Goal: Task Accomplishment & Management: Complete application form

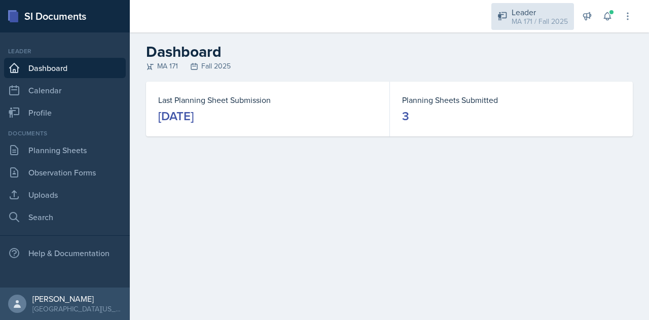
click at [535, 18] on div "MA 171 / Fall 2025" at bounding box center [540, 21] width 56 height 11
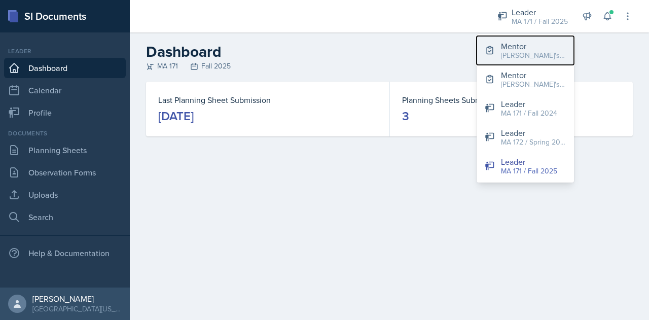
click at [533, 43] on div "Mentor" at bounding box center [533, 46] width 65 height 12
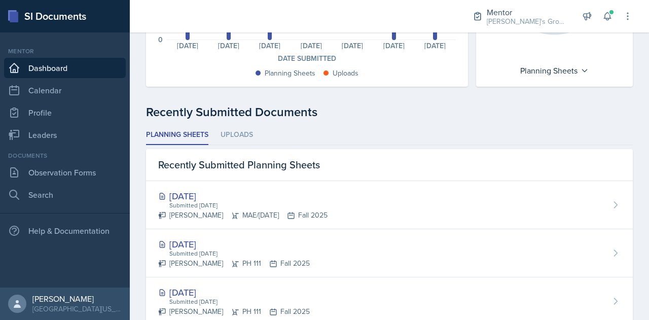
scroll to position [175, 0]
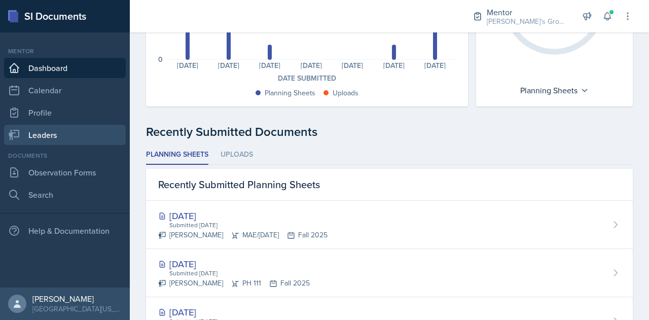
click at [90, 138] on link "Leaders" at bounding box center [65, 135] width 122 height 20
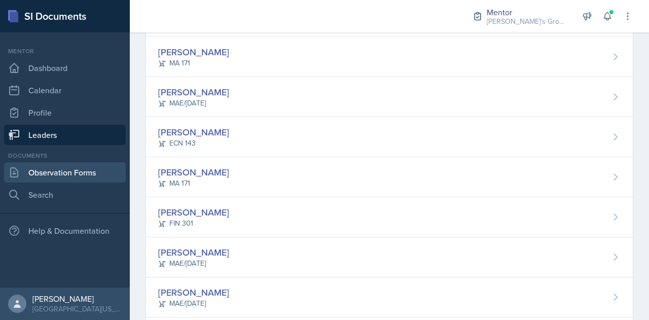
click at [89, 177] on link "Observation Forms" at bounding box center [65, 172] width 122 height 20
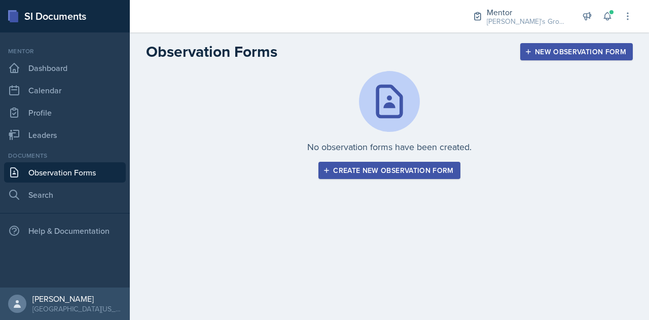
click at [355, 175] on div "Create new observation form" at bounding box center [389, 170] width 128 height 8
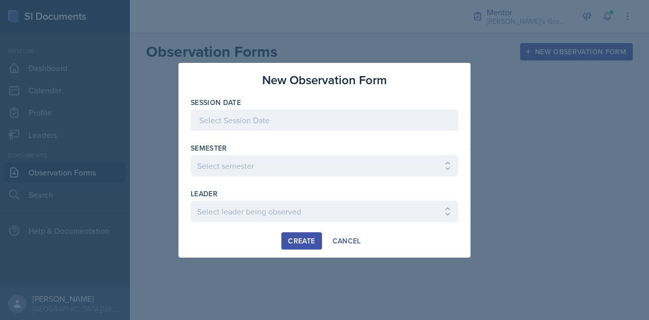
click at [294, 118] on div at bounding box center [325, 120] width 268 height 21
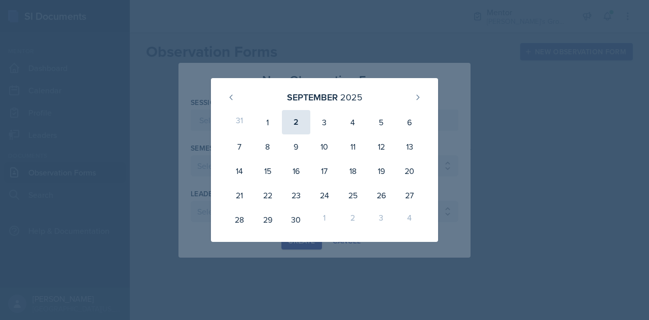
click at [296, 122] on div "2" at bounding box center [296, 122] width 28 height 24
type input "[DATE]"
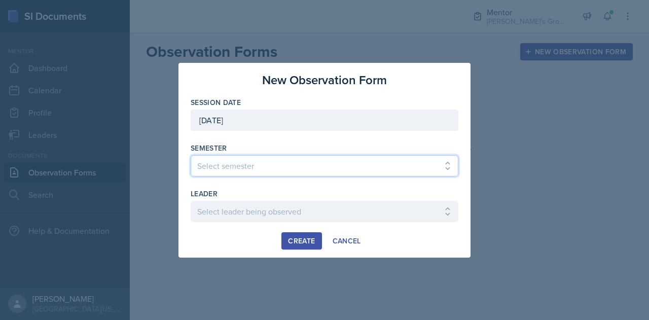
click at [298, 170] on select "Select semester All Fall 2021 Spring 2022 Fall 2022 Fall 2023 Spring 2023 Sprin…" at bounding box center [325, 165] width 268 height 21
select select "19fb88f7-c89b-4031-b5a0-458fd49807a1"
click at [191, 155] on select "Select semester All Fall 2021 Spring 2022 Fall 2022 Fall 2023 Spring 2023 Sprin…" at bounding box center [325, 165] width 268 height 21
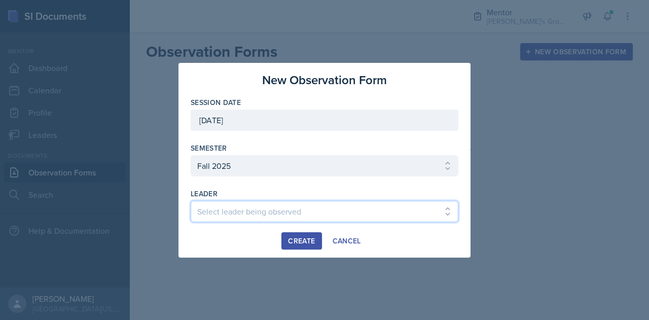
click at [305, 217] on select "Select leader being observed [PERSON_NAME] / [GEOGRAPHIC_DATA] 172 / [PERSON_NA…" at bounding box center [325, 211] width 268 height 21
select select "688a52e3-6a49-47e8-81aa-29f40788cf0f"
click at [191, 201] on select "Select leader being observed [PERSON_NAME] / [GEOGRAPHIC_DATA] 172 / [PERSON_NA…" at bounding box center [325, 211] width 268 height 21
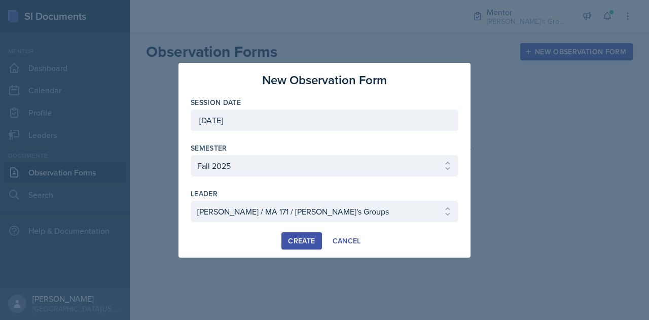
click at [296, 239] on div "Create" at bounding box center [301, 241] width 27 height 8
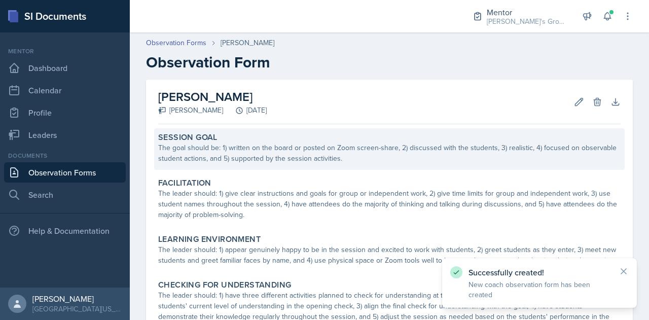
scroll to position [40, 0]
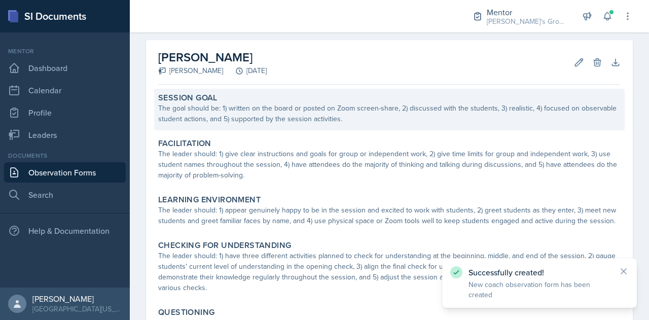
click at [357, 111] on div "The goal should be: 1) written on the board or posted on Zoom screen-share, 2) …" at bounding box center [389, 113] width 463 height 21
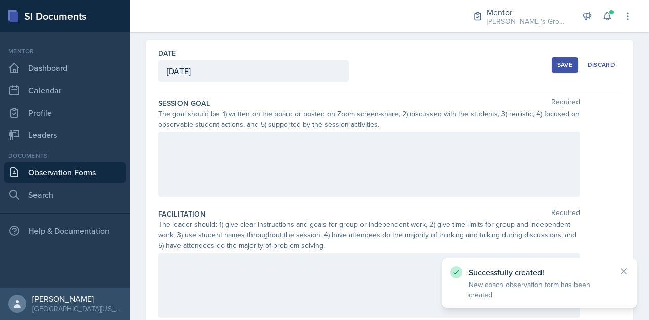
click at [341, 169] on div at bounding box center [369, 164] width 422 height 65
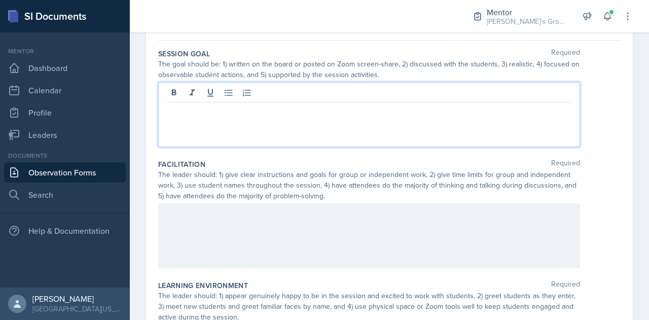
scroll to position [90, 0]
click at [382, 108] on p at bounding box center [369, 109] width 405 height 12
click at [306, 131] on div at bounding box center [369, 113] width 422 height 65
click at [242, 113] on p at bounding box center [369, 109] width 405 height 12
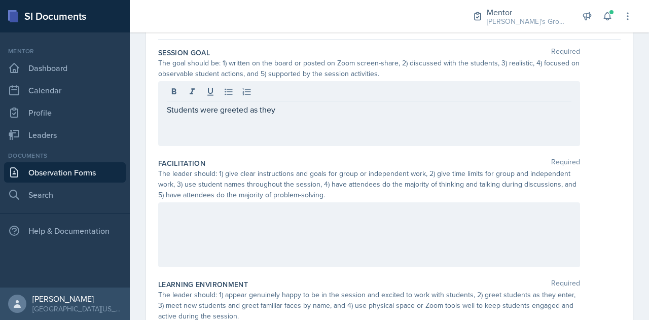
click at [323, 116] on div "Students were greeted as they" at bounding box center [369, 113] width 422 height 65
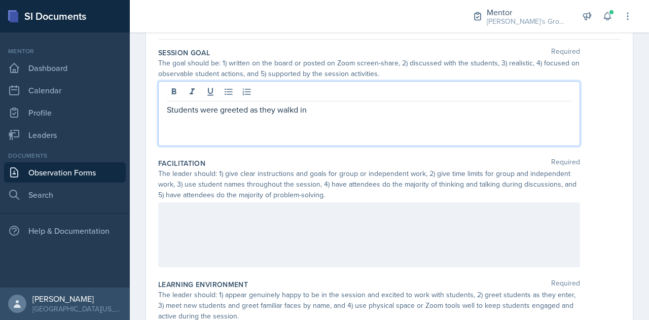
click at [352, 126] on div "Students were greeted as they walkd in" at bounding box center [369, 113] width 422 height 65
click at [337, 119] on div "Students were greeted as they walked in" at bounding box center [369, 113] width 422 height 65
click at [324, 103] on p "Students were greeted as they walked in" at bounding box center [369, 109] width 405 height 12
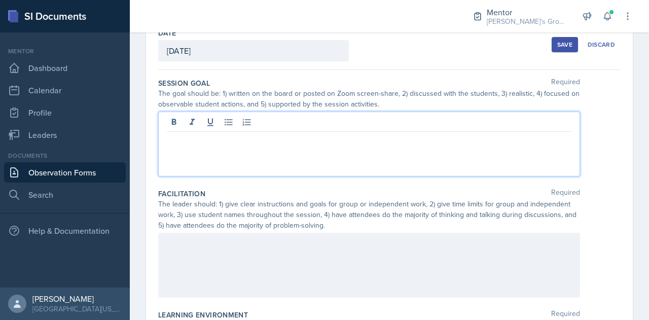
scroll to position [60, 0]
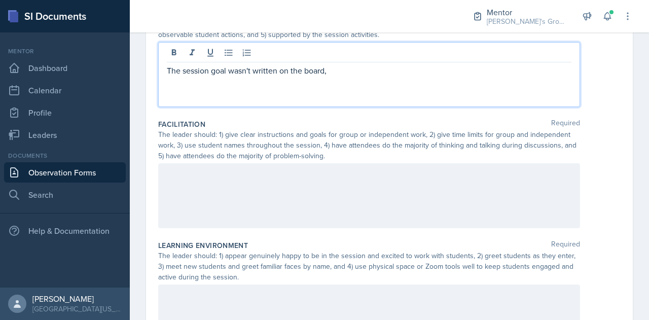
click at [302, 176] on p at bounding box center [369, 174] width 405 height 12
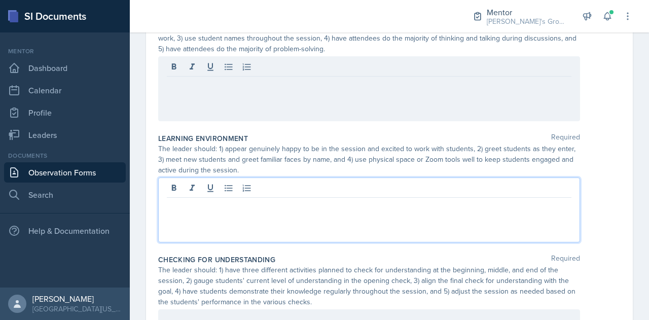
click at [309, 200] on p at bounding box center [369, 206] width 405 height 12
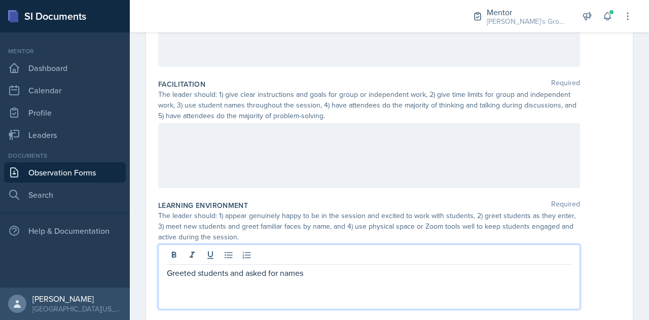
scroll to position [0, 0]
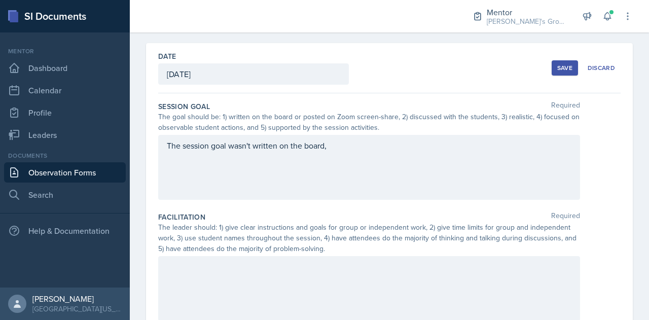
click at [369, 155] on div "The session goal wasn't written on the board," at bounding box center [369, 167] width 422 height 65
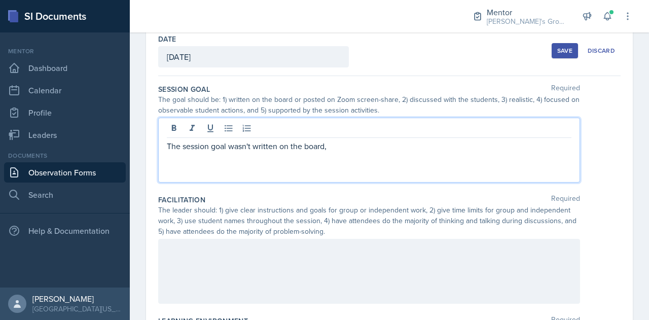
click at [382, 149] on p "The session goal wasn't written on the board," at bounding box center [369, 146] width 405 height 12
click at [451, 142] on p "Session goal was on the powerpoint and mentioned, but not discussed." at bounding box center [369, 146] width 405 height 12
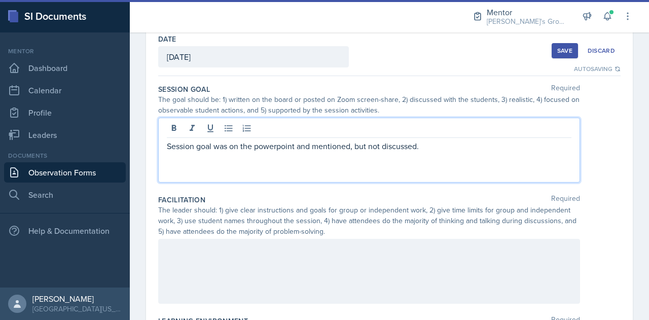
click at [457, 149] on p "Session goal was on the powerpoint and mentioned, but not discussed." at bounding box center [369, 146] width 405 height 12
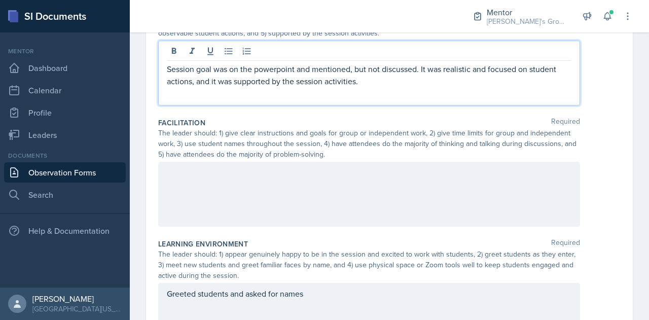
click at [363, 190] on div at bounding box center [369, 194] width 422 height 65
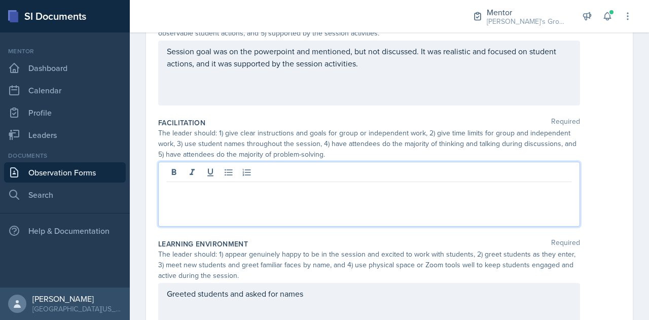
scroll to position [148, 0]
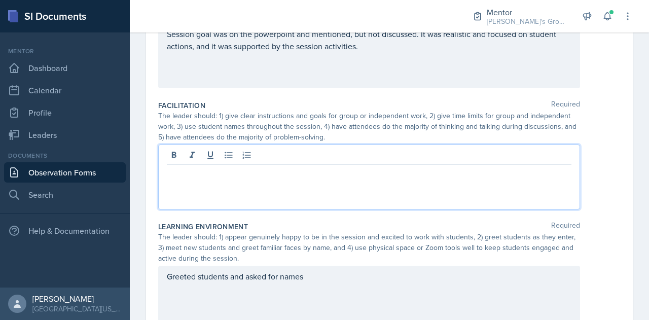
click at [394, 169] on p at bounding box center [369, 173] width 405 height 12
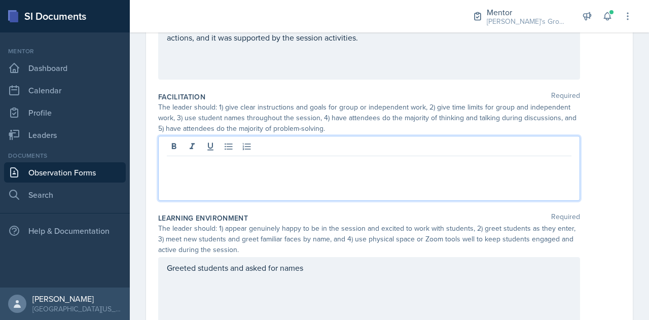
scroll to position [158, 0]
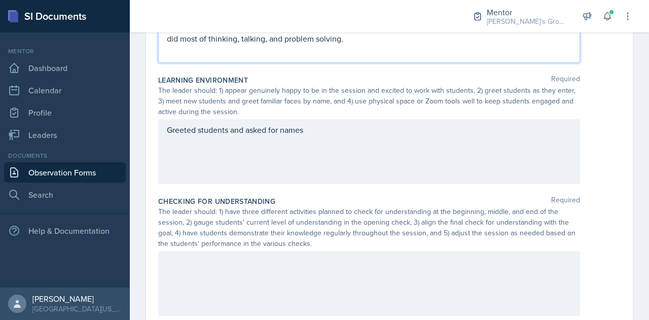
click at [370, 152] on div "Greeted students and asked for names" at bounding box center [369, 151] width 422 height 65
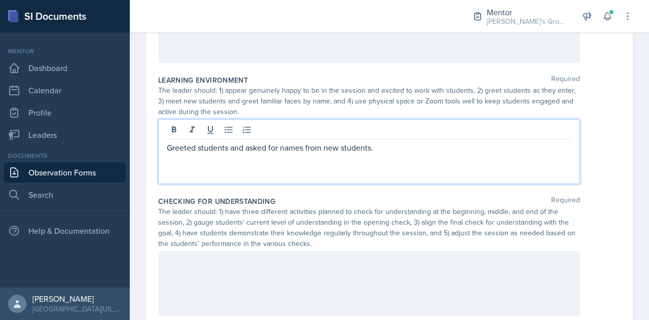
click at [381, 143] on p "Greeted students and asked for names from new students." at bounding box center [369, 148] width 405 height 12
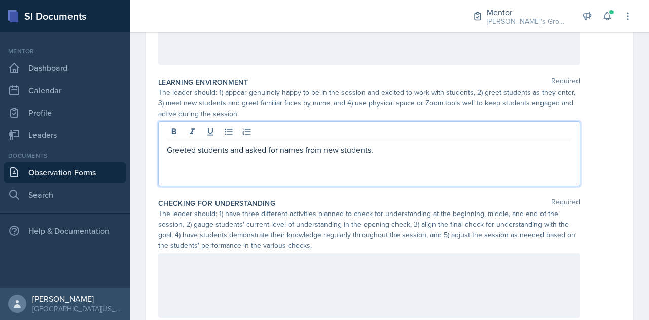
scroll to position [331, 0]
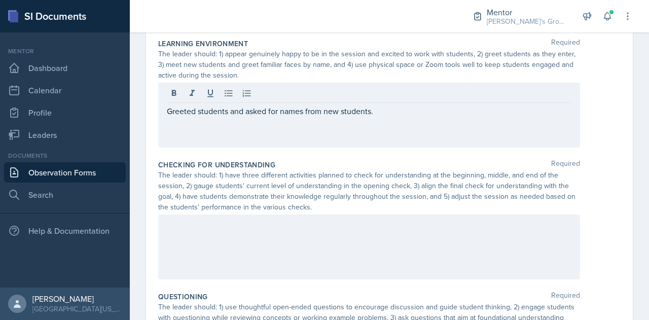
click at [400, 127] on div "Greeted students and asked for names from new students." at bounding box center [369, 115] width 422 height 65
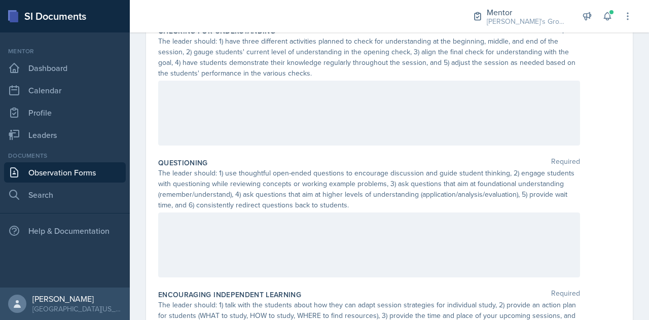
click at [329, 101] on div at bounding box center [369, 113] width 422 height 65
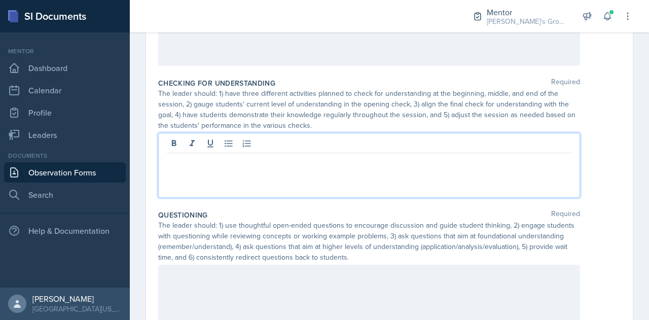
scroll to position [403, 0]
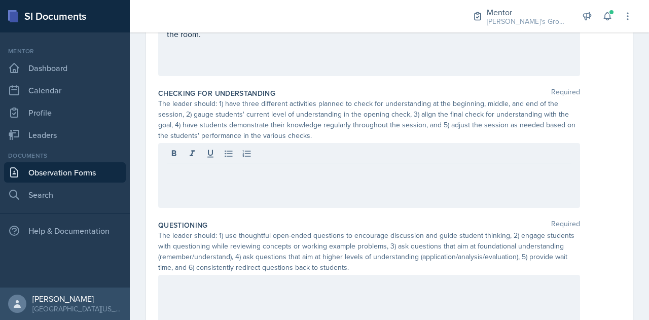
click at [362, 177] on div at bounding box center [369, 175] width 422 height 65
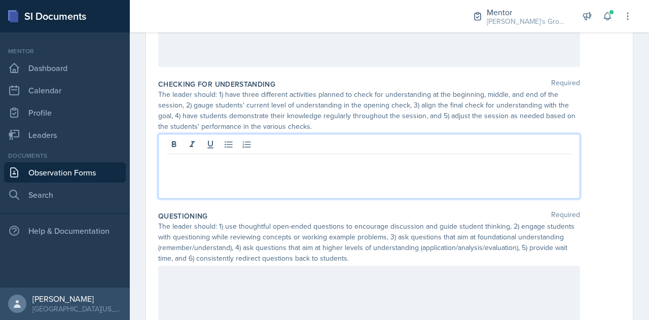
scroll to position [407, 0]
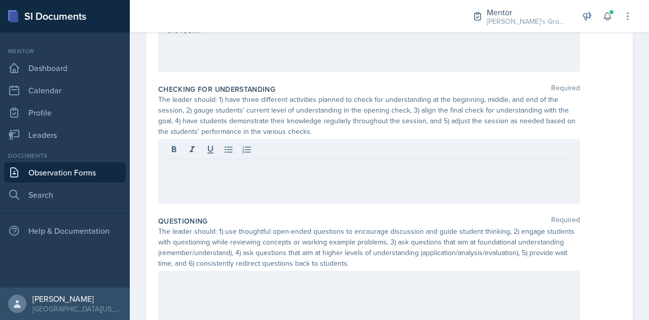
click at [344, 179] on div at bounding box center [369, 171] width 422 height 65
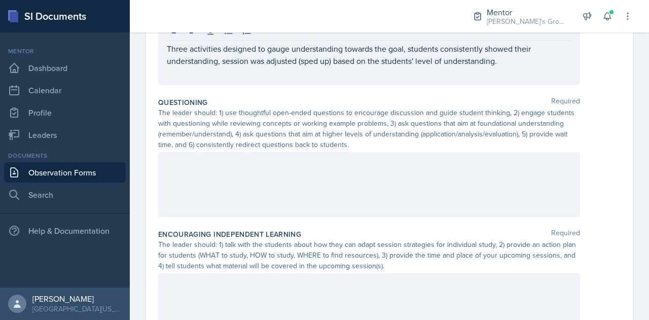
click at [344, 179] on div at bounding box center [369, 184] width 422 height 65
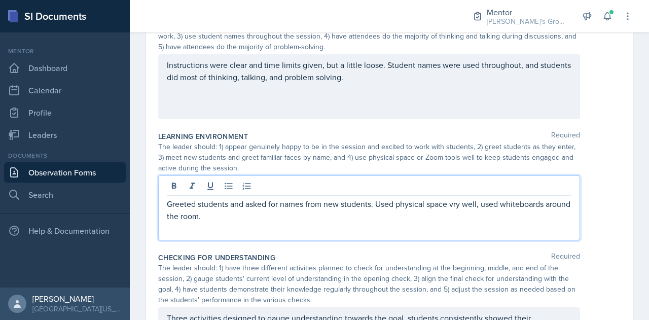
scroll to position [256, 0]
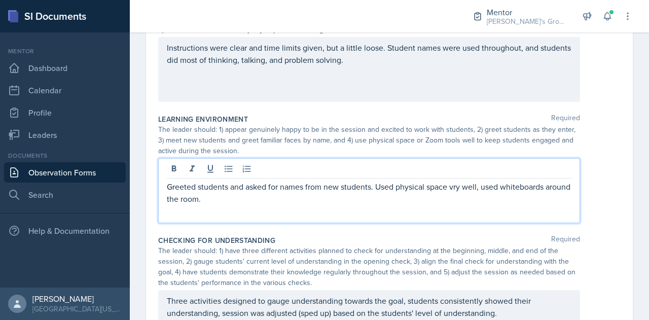
click at [458, 189] on p "Greeted students and asked for names from new students. Used physical space vry…" at bounding box center [369, 193] width 405 height 24
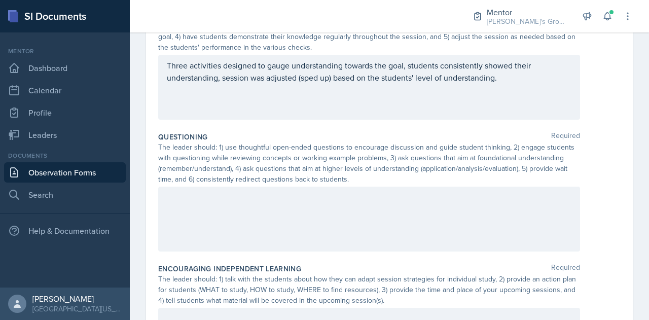
click at [424, 210] on div at bounding box center [369, 219] width 422 height 65
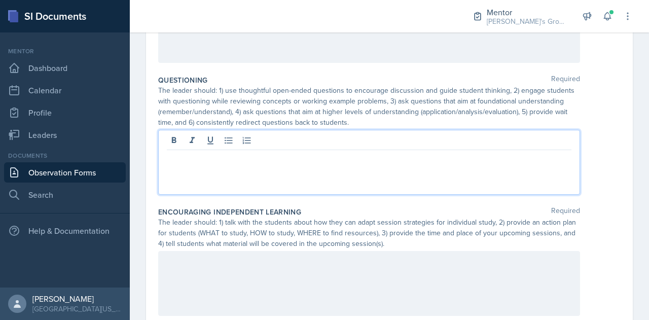
scroll to position [583, 0]
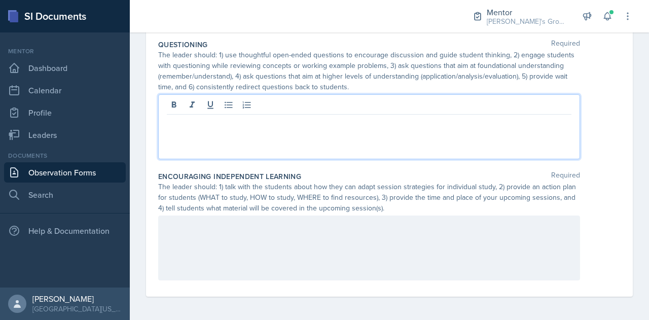
click at [471, 122] on p at bounding box center [369, 123] width 405 height 12
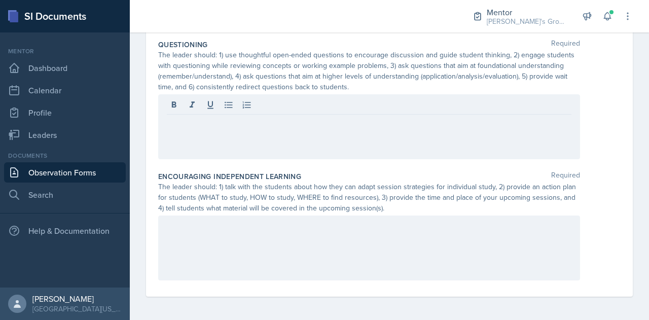
click at [329, 130] on div at bounding box center [369, 126] width 422 height 65
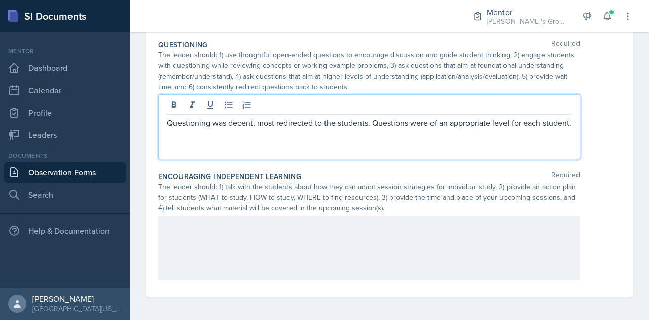
scroll to position [581, 0]
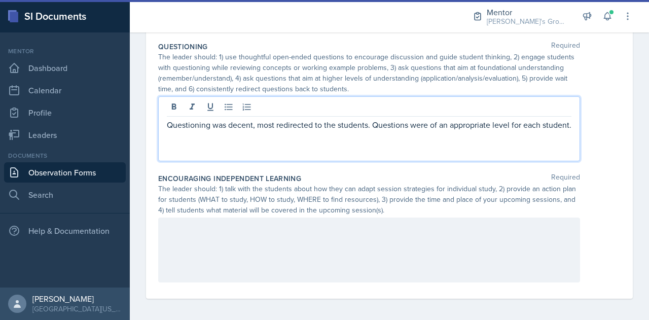
click at [339, 131] on p "Questioning was decent, most redirected to the students. Questions were of an a…" at bounding box center [369, 125] width 405 height 12
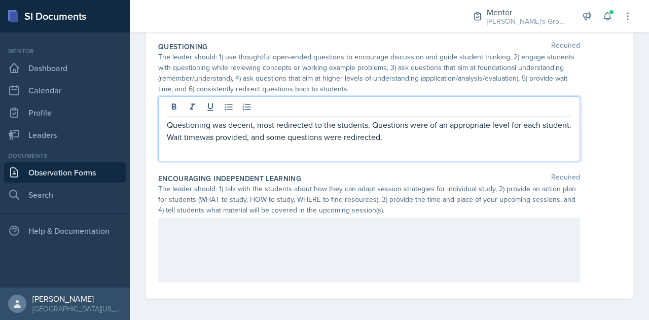
click at [229, 135] on p "Questioning was decent, most redirected to the students. Questions were of an a…" at bounding box center [369, 131] width 405 height 24
click at [324, 242] on div at bounding box center [369, 250] width 422 height 65
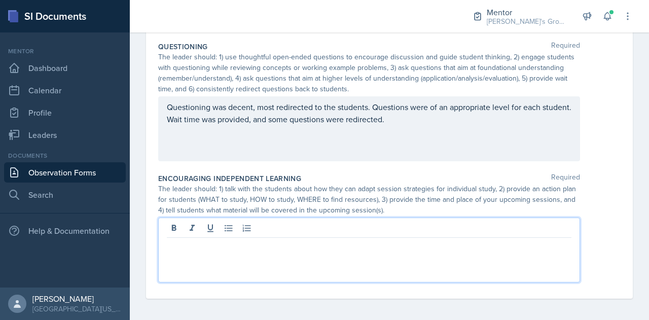
scroll to position [583, 0]
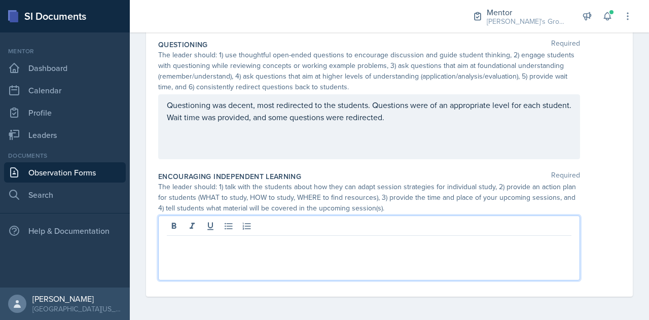
click at [612, 187] on div "The leader should: 1) talk with the students about how they can adapt session s…" at bounding box center [389, 198] width 463 height 32
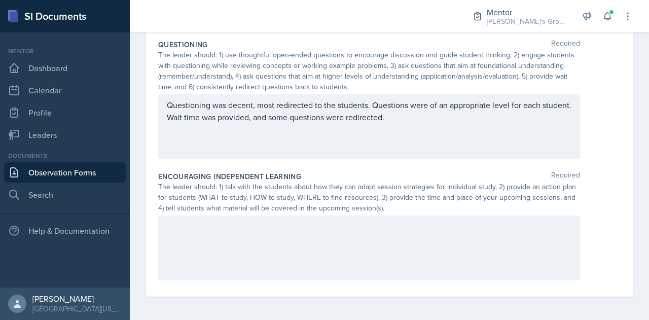
click at [445, 138] on div "Questioning was decent, most redirected to the students. Questions were of an a…" at bounding box center [369, 126] width 422 height 65
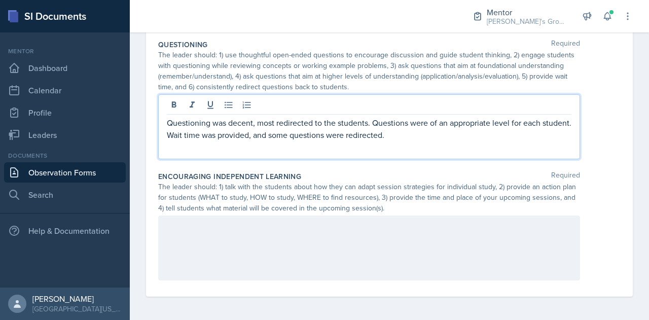
click at [468, 138] on p "Questioning was decent, most redirected to the students. Questions were of an a…" at bounding box center [369, 129] width 405 height 24
click at [453, 135] on p "Questioning was decent, most redirected to the students. Questions were of an a…" at bounding box center [369, 129] width 405 height 24
click at [358, 242] on div at bounding box center [369, 248] width 422 height 65
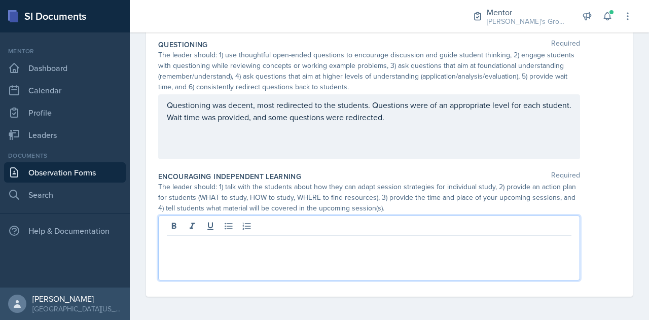
click at [336, 241] on p at bounding box center [369, 244] width 405 height 12
click at [329, 246] on p at bounding box center [369, 244] width 405 height 12
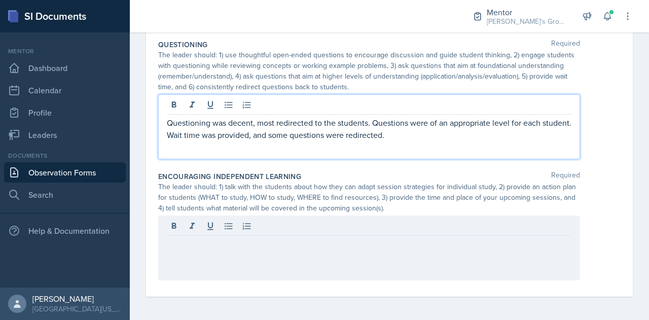
click at [492, 112] on div "Questioning was decent, most redirected to the students. Questions were of an a…" at bounding box center [369, 126] width 422 height 65
click at [312, 217] on div at bounding box center [369, 248] width 422 height 65
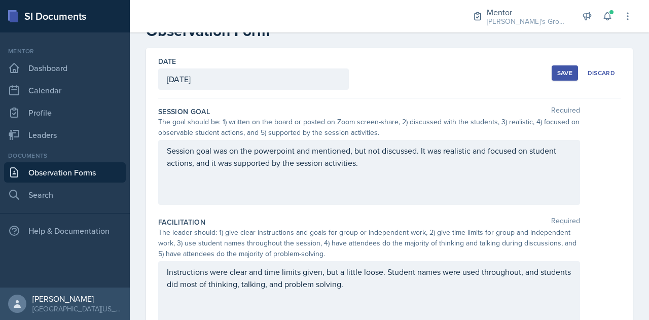
scroll to position [31, 0]
click at [403, 173] on div "Session goal was on the powerpoint and mentioned, but not discussed. It was rea…" at bounding box center [369, 172] width 422 height 65
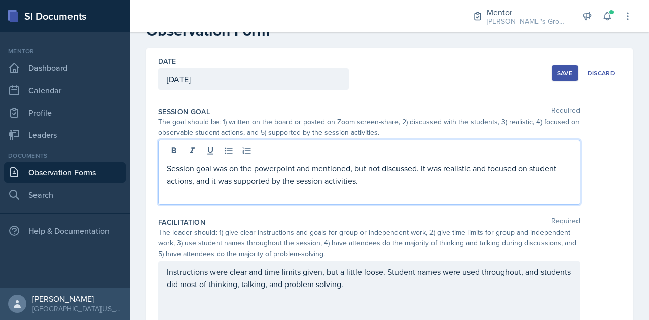
scroll to position [49, 0]
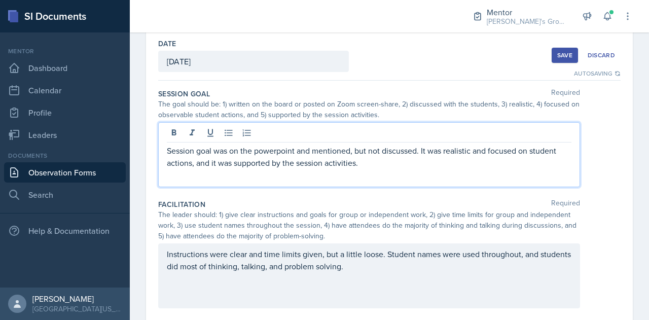
click at [276, 150] on p "Session goal was on the powerpoint and mentioned, but not discussed. It was rea…" at bounding box center [369, 157] width 405 height 24
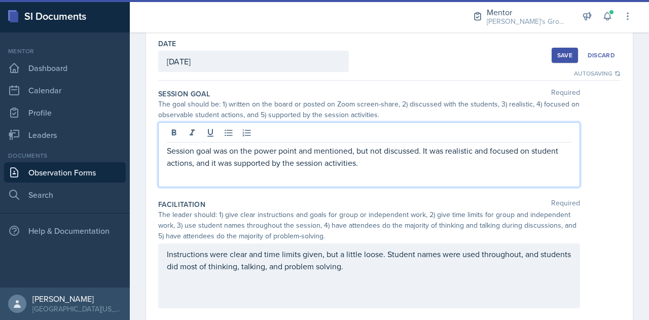
click at [374, 164] on p "Session goal was on the power point and mentioned, but not discussed. It was re…" at bounding box center [369, 157] width 405 height 24
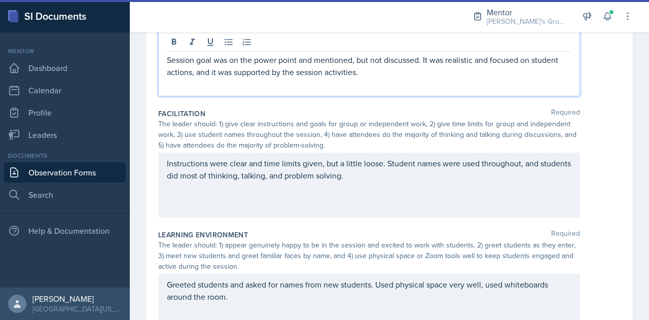
scroll to position [141, 0]
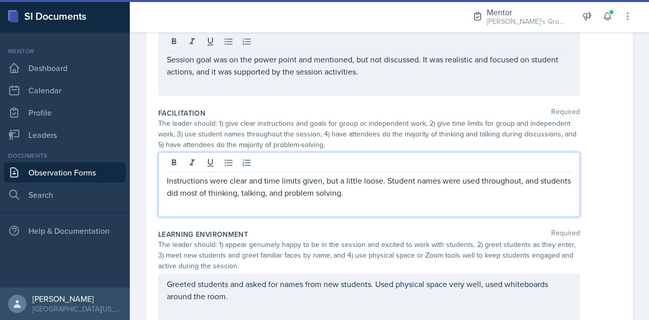
click at [414, 176] on p "Instructions were clear and time limits given, but a little loose. Student name…" at bounding box center [369, 187] width 405 height 24
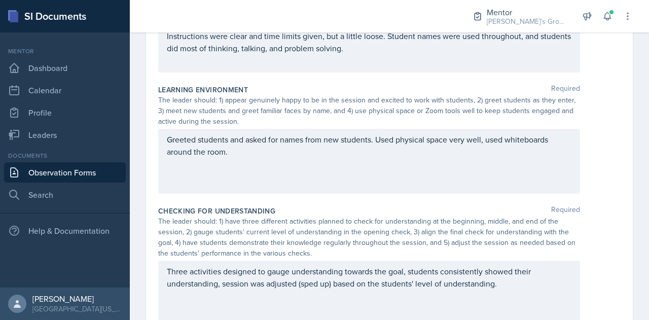
click at [322, 163] on div "Greeted students and asked for names from new students. Used physical space ver…" at bounding box center [369, 161] width 422 height 65
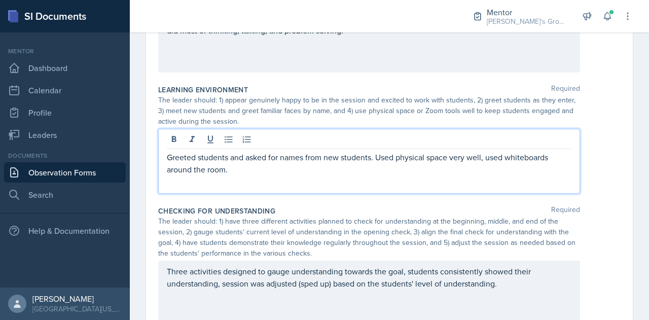
scroll to position [273, 0]
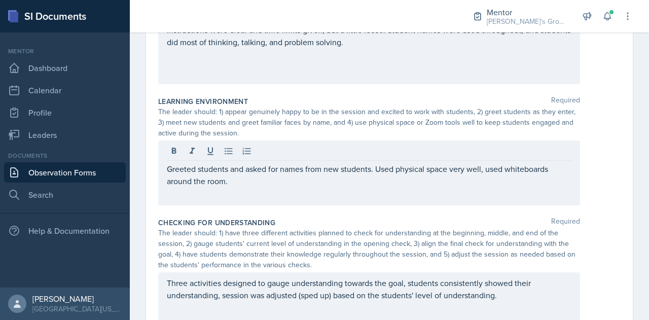
click at [336, 188] on div "Greeted students and asked for names from new students. Used physical space ver…" at bounding box center [369, 173] width 422 height 65
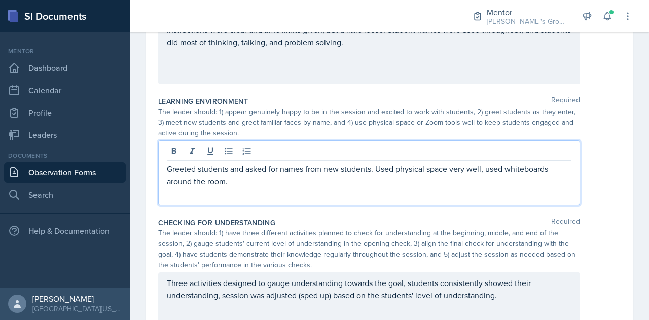
click at [309, 177] on p "Greeted students and asked for names from new students. Used physical space ver…" at bounding box center [369, 175] width 405 height 24
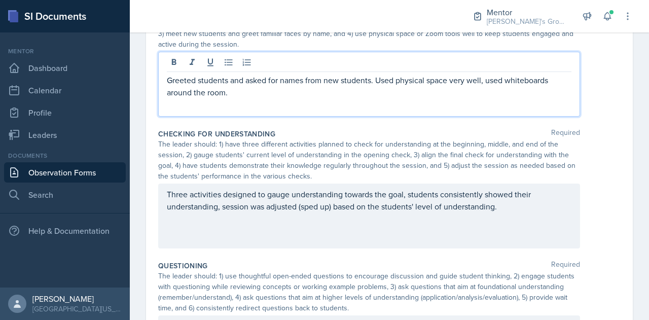
scroll to position [364, 0]
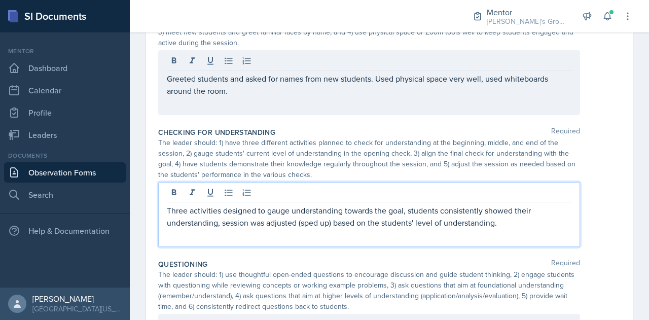
click at [490, 199] on div "Three activities designed to gauge understanding towards the goal, students con…" at bounding box center [369, 214] width 422 height 65
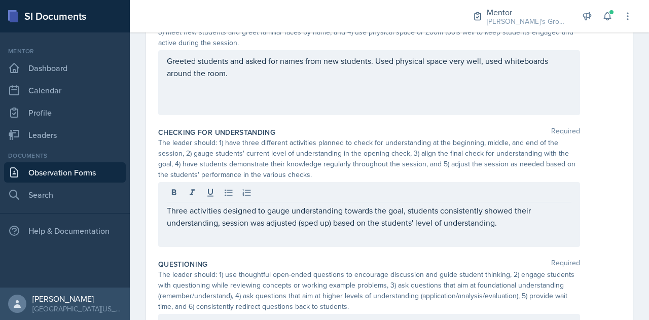
click at [509, 229] on div "Three activities designed to gauge understanding towards the goal, students con…" at bounding box center [369, 214] width 422 height 65
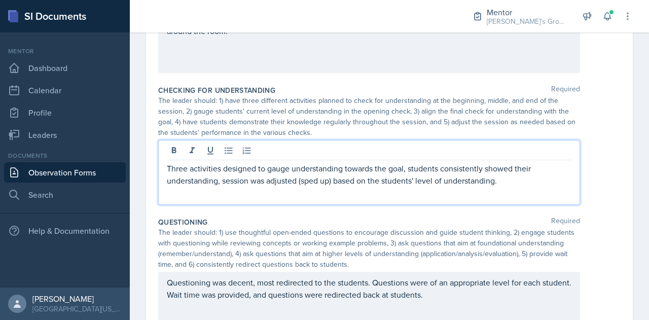
scroll to position [408, 0]
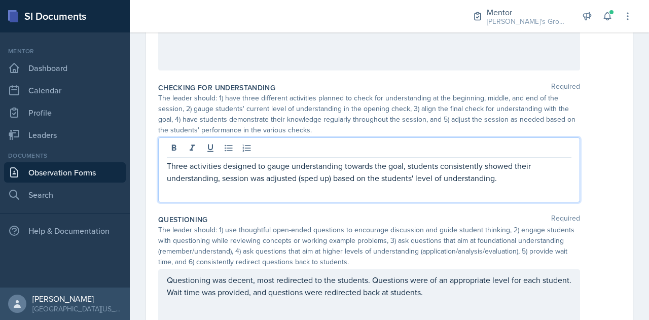
click at [526, 172] on p "Three activities designed to gauge understanding towards the goal, students con…" at bounding box center [369, 172] width 405 height 24
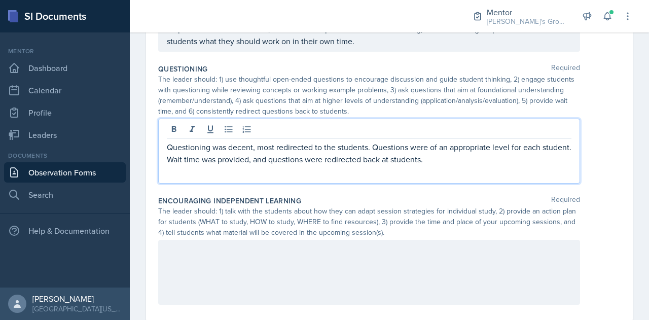
click at [467, 163] on p "Questioning was decent, most redirected to the students. Questions were of an a…" at bounding box center [369, 153] width 405 height 24
click at [274, 147] on p "Questioning was decent, most redirected to the students. Questions were of an a…" at bounding box center [369, 153] width 405 height 24
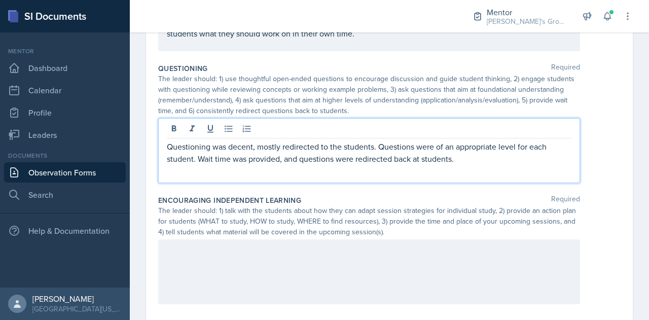
click at [254, 147] on p "Questioning was decent, mostly redirected to the students. Questions were of an…" at bounding box center [369, 153] width 405 height 24
click at [467, 161] on p "Questioning was good, mostly redirected to the students. Questions were of an a…" at bounding box center [369, 153] width 405 height 24
click at [357, 161] on p "Questioning was good, mostly redirected to the students. Questions were of an a…" at bounding box center [369, 153] width 405 height 24
click at [532, 163] on p "Questioning was good, mostly redirected to the students. Questions were of an a…" at bounding box center [369, 153] width 405 height 24
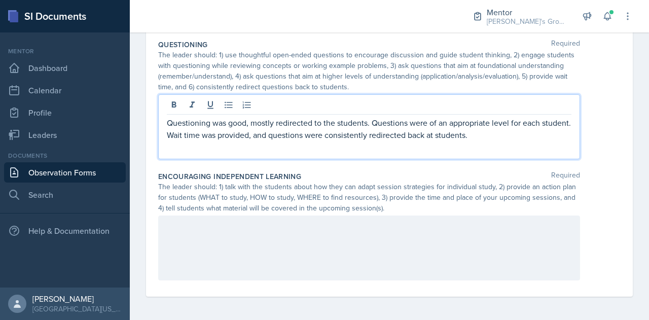
click at [304, 241] on div at bounding box center [369, 248] width 422 height 65
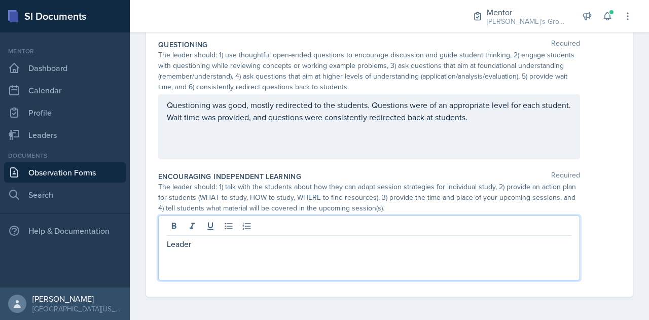
click at [418, 245] on p "Leader" at bounding box center [369, 244] width 405 height 12
click at [398, 244] on p "Action plan" at bounding box center [369, 244] width 405 height 12
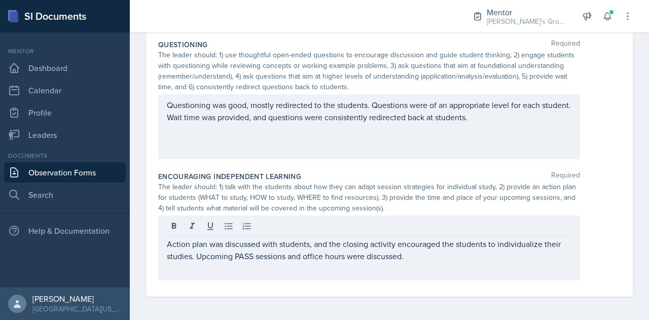
click at [436, 264] on div "Action plan was discussed with students, and the closing activity encouraged th…" at bounding box center [369, 248] width 422 height 65
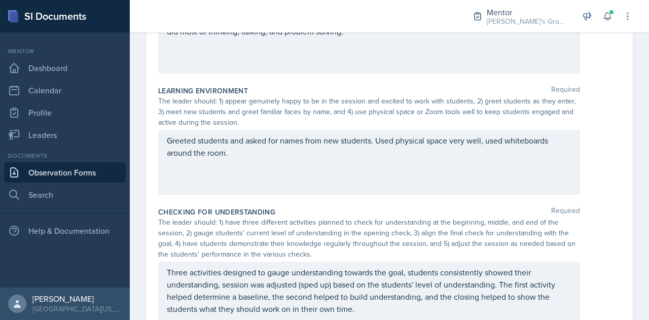
click at [353, 223] on div "The leader should: 1) have three different activities planned to check for unde…" at bounding box center [369, 238] width 422 height 43
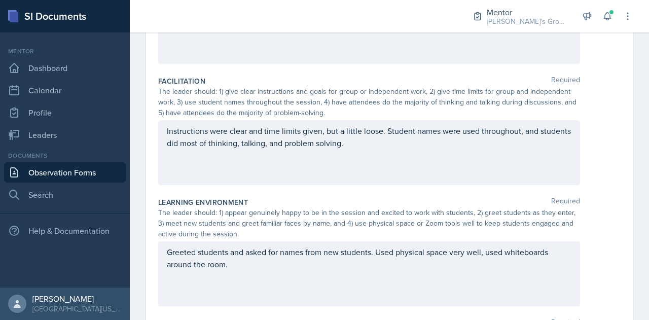
click at [342, 215] on div "The leader should: 1) appear genuinely happy to be in the session and excited t…" at bounding box center [369, 223] width 422 height 32
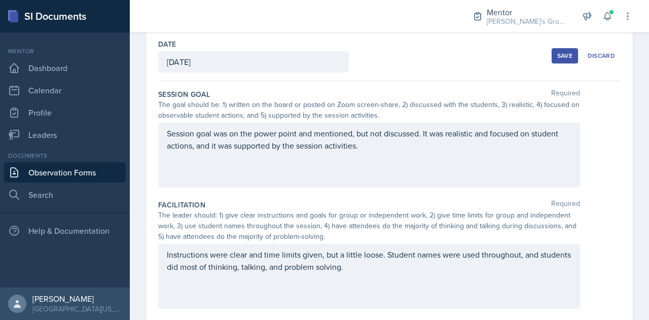
scroll to position [0, 0]
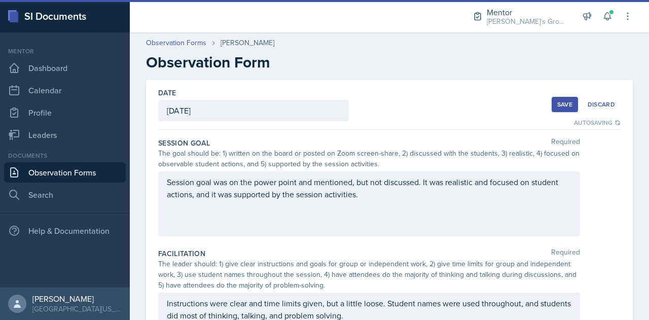
click at [558, 104] on div "Save" at bounding box center [565, 104] width 15 height 8
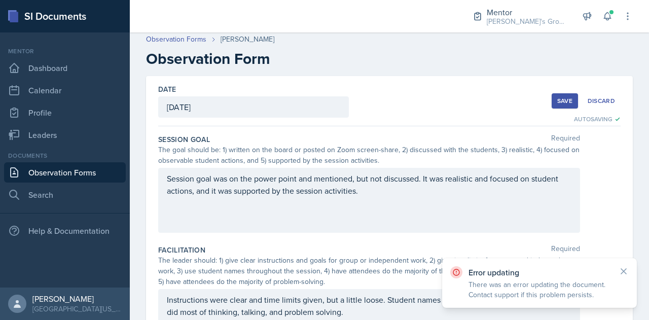
scroll to position [4, 0]
click at [554, 94] on button "Save" at bounding box center [565, 100] width 26 height 15
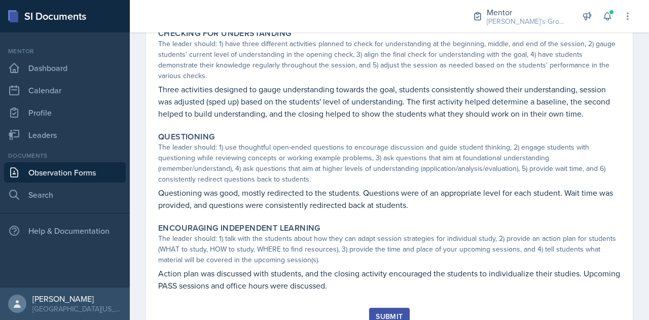
scroll to position [353, 0]
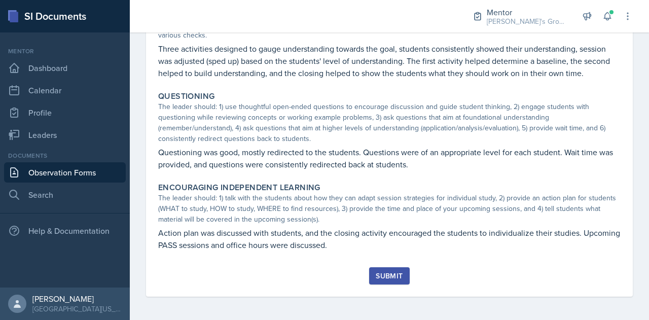
click at [391, 276] on div "Submit" at bounding box center [389, 276] width 27 height 8
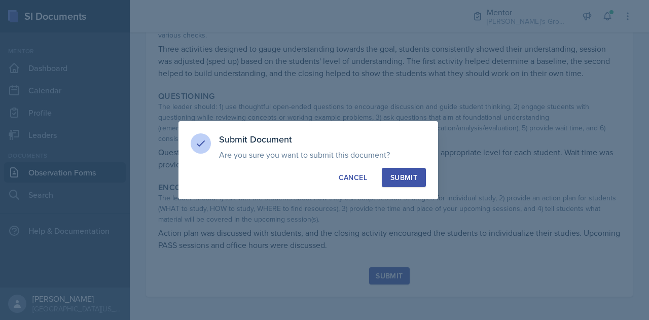
click at [396, 169] on button "Submit" at bounding box center [404, 177] width 44 height 19
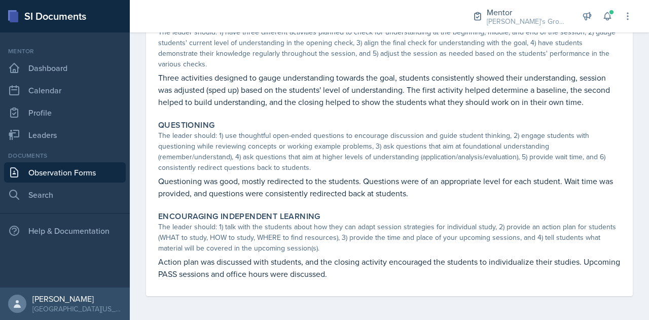
scroll to position [0, 0]
